Goal: Task Accomplishment & Management: Manage account settings

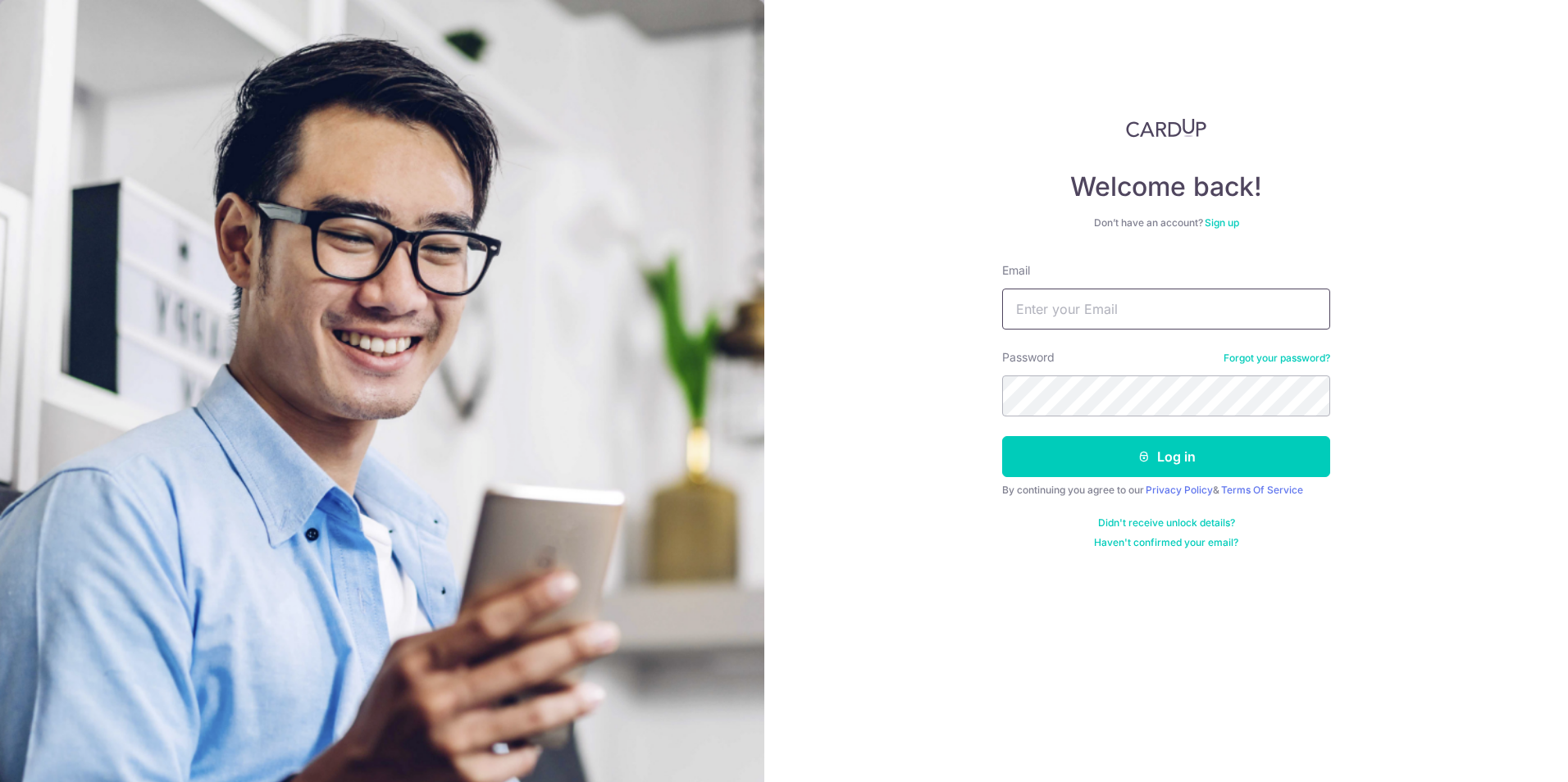
click at [1074, 304] on input "Email" at bounding box center [1166, 309] width 328 height 41
type input "[PERSON_NAME][EMAIL_ADDRESS][DOMAIN_NAME]"
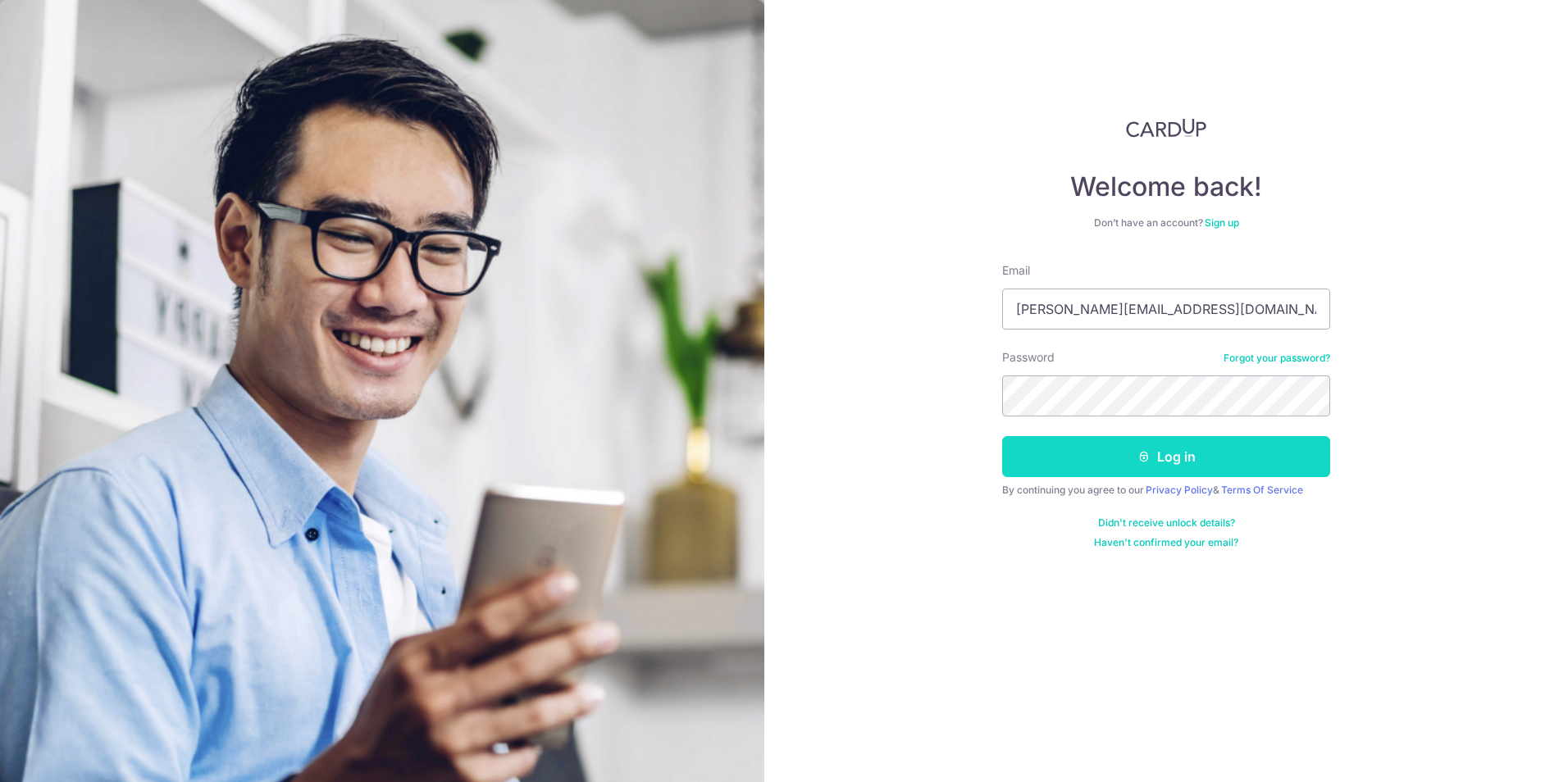
click at [1171, 472] on button "Log in" at bounding box center [1166, 456] width 328 height 41
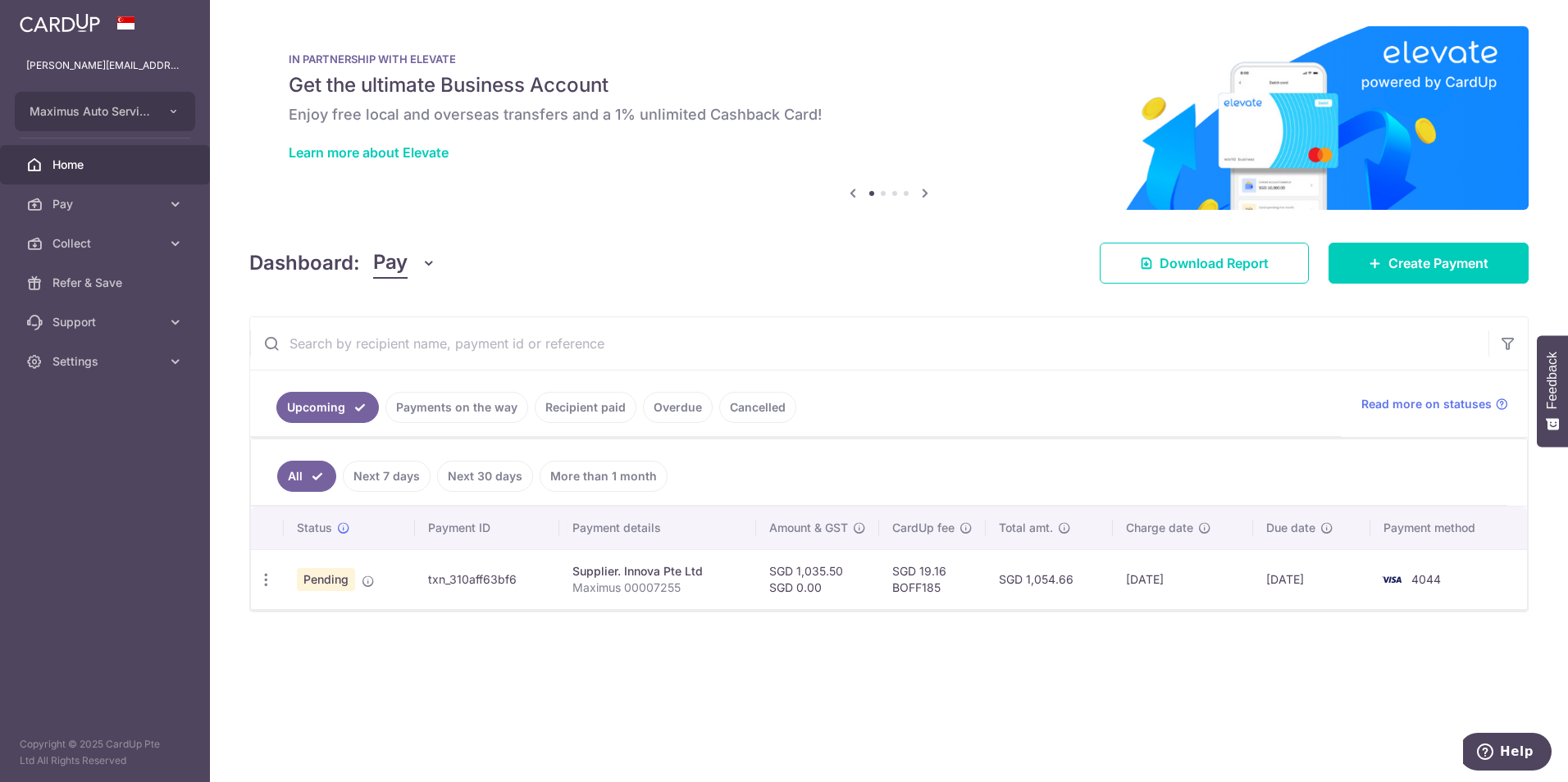
click at [408, 260] on button "Pay" at bounding box center [404, 263] width 63 height 31
click at [394, 342] on link "Collect" at bounding box center [459, 348] width 171 height 40
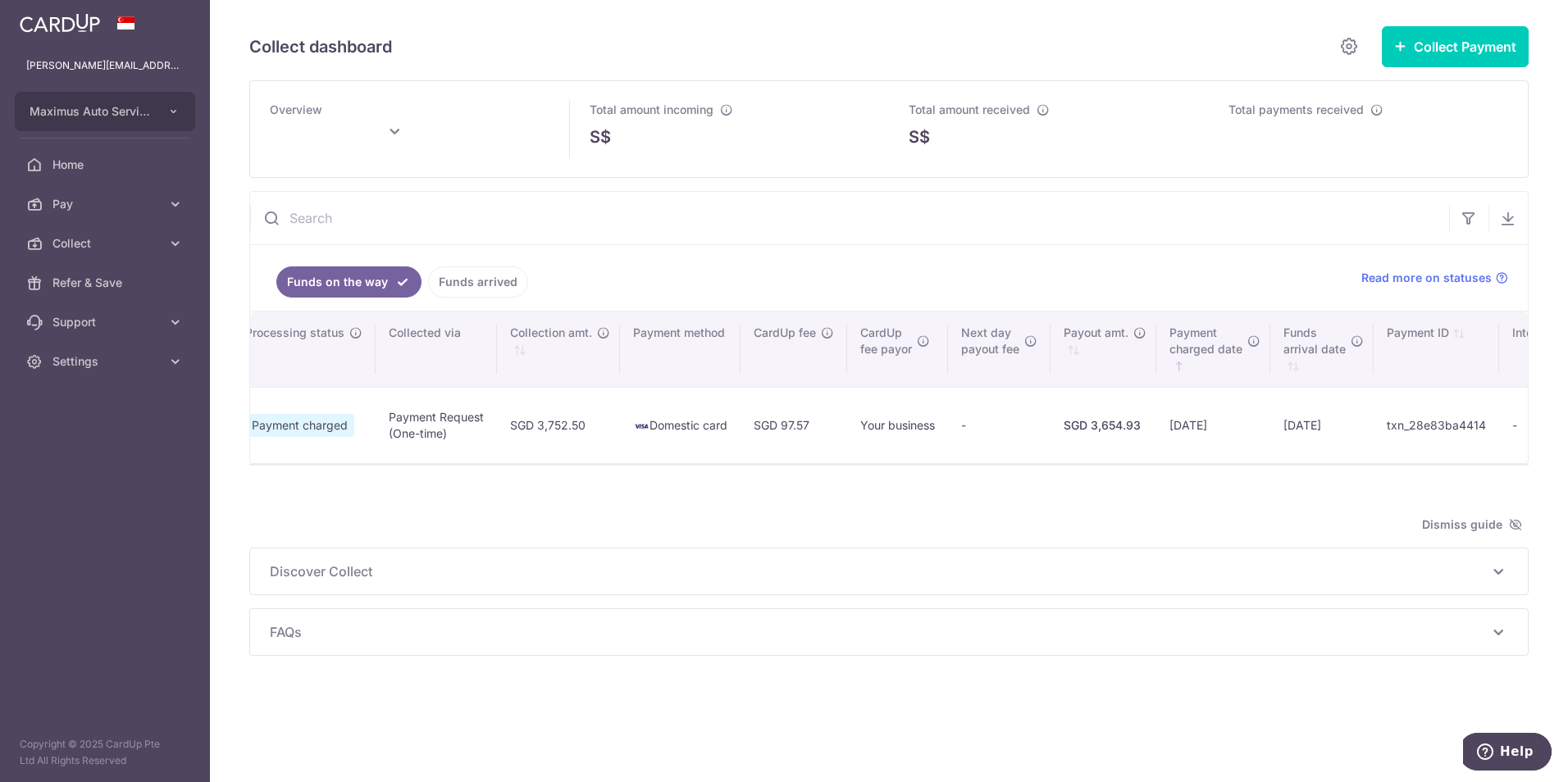
scroll to position [0, 569]
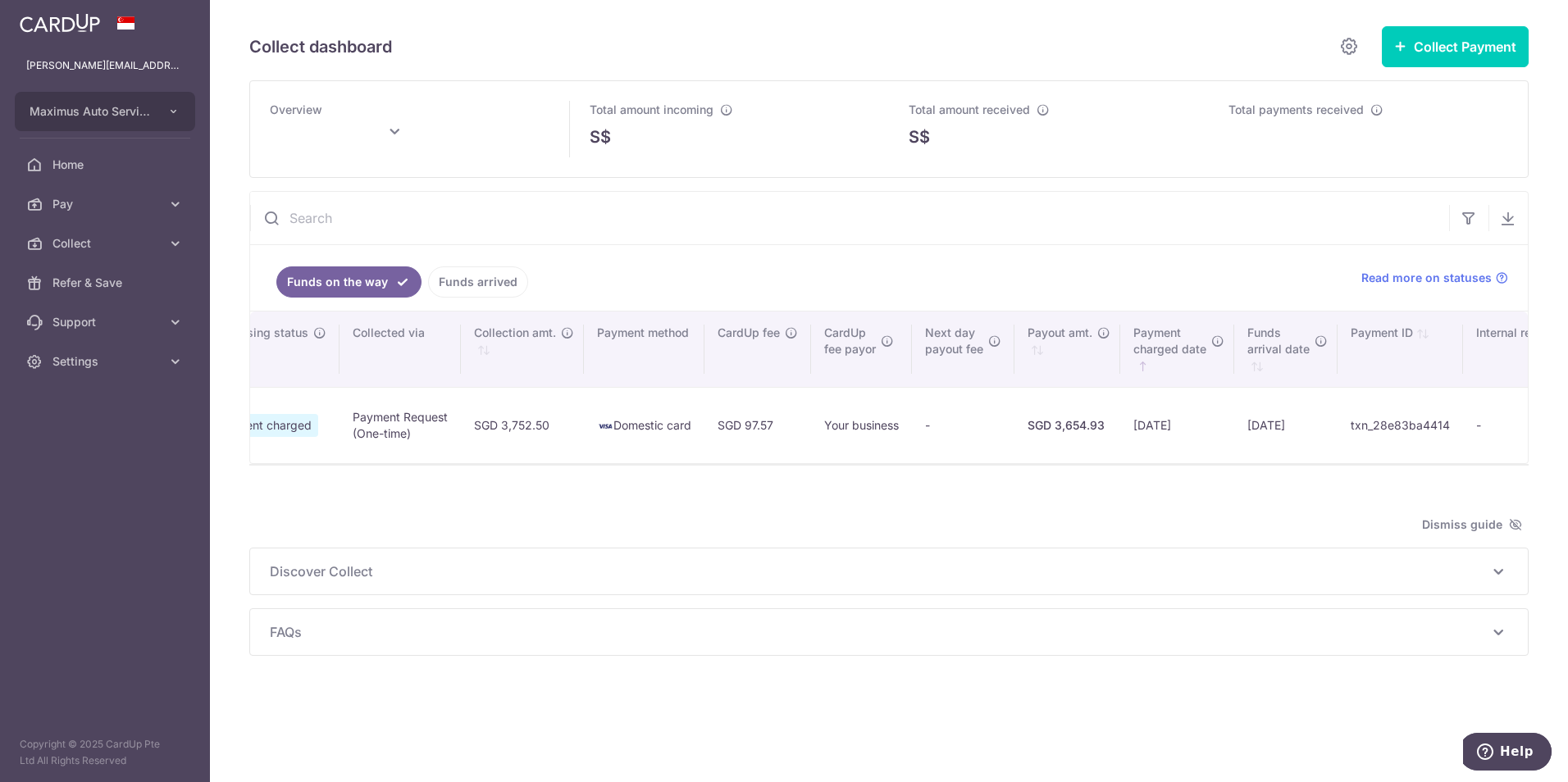
type input "September 2025"
click at [78, 373] on link "Settings" at bounding box center [105, 362] width 210 height 40
click at [85, 437] on span "Logout" at bounding box center [106, 440] width 108 height 16
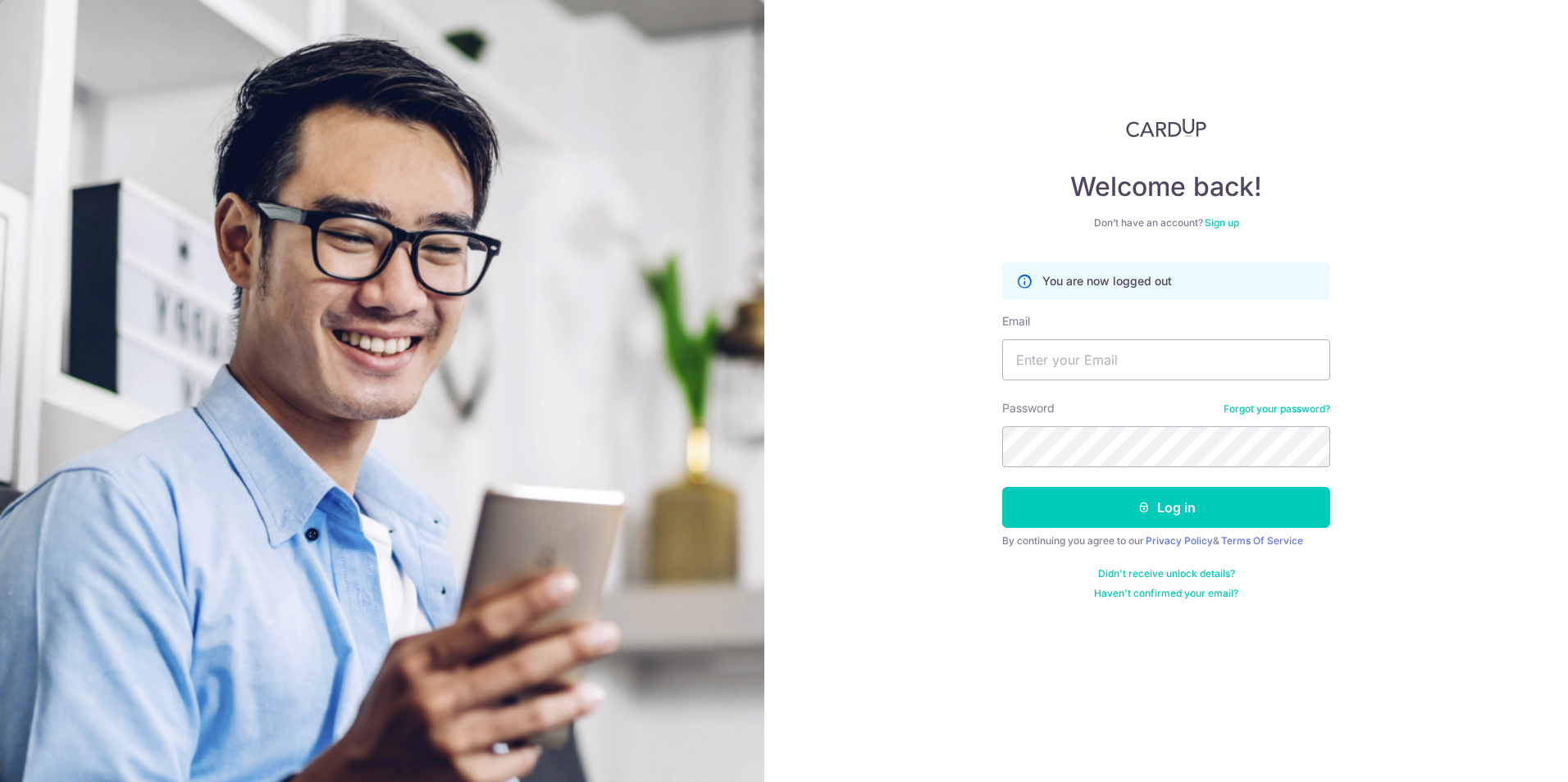
click at [335, 6] on img at bounding box center [382, 544] width 764 height 1088
